Goal: Task Accomplishment & Management: Use online tool/utility

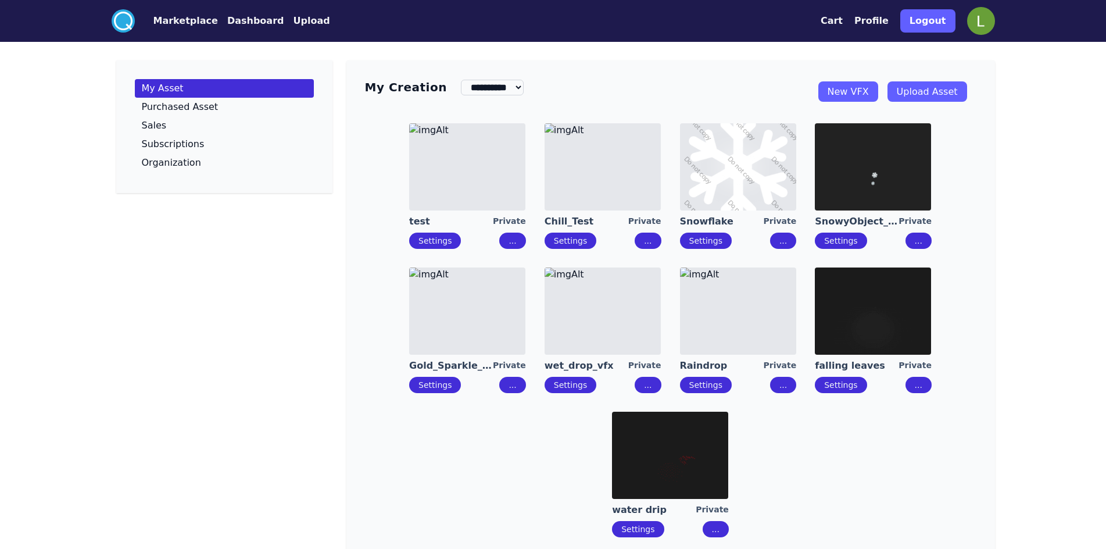
click at [721, 162] on img at bounding box center [738, 166] width 116 height 87
click at [886, 171] on img at bounding box center [873, 166] width 116 height 87
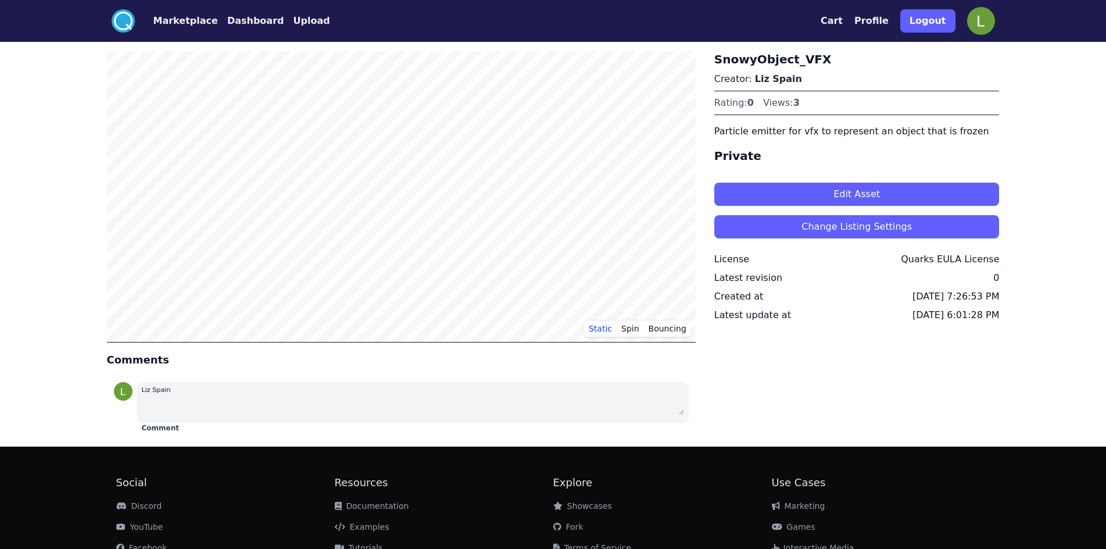
click at [883, 192] on button "Edit Asset" at bounding box center [856, 194] width 285 height 23
